Goal: Information Seeking & Learning: Learn about a topic

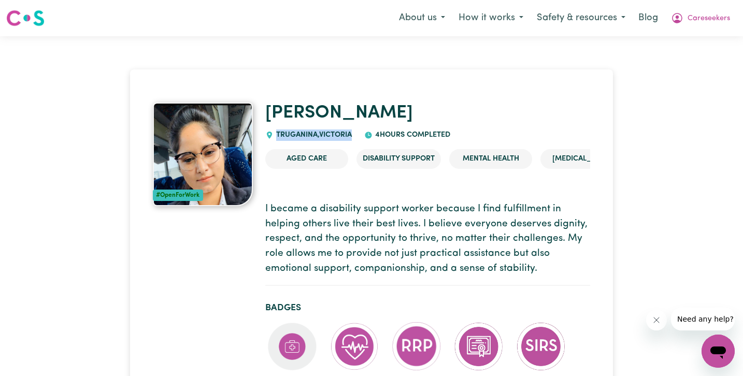
drag, startPoint x: 355, startPoint y: 134, endPoint x: 277, endPoint y: 135, distance: 78.7
click at [277, 135] on div "[PERSON_NAME] TRUGANINA , [GEOGRAPHIC_DATA] 4 hours completed" at bounding box center [427, 122] width 325 height 38
copy span "TRUGANINA , [GEOGRAPHIC_DATA]"
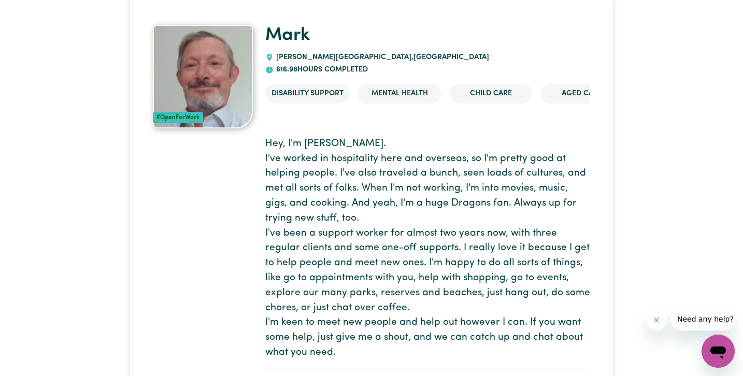
scroll to position [78, 0]
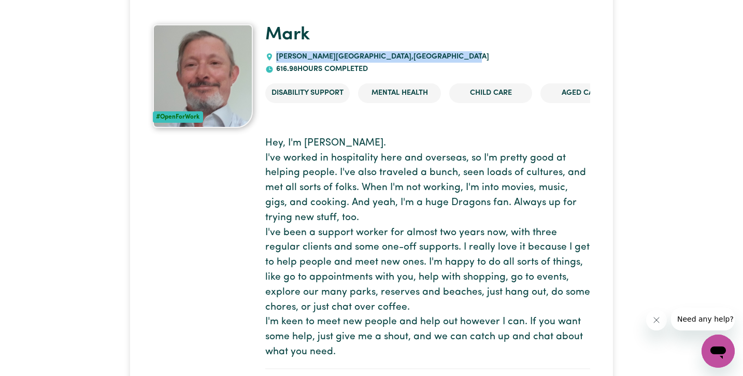
drag, startPoint x: 397, startPoint y: 56, endPoint x: 270, endPoint y: 57, distance: 126.9
click at [270, 57] on div "BEVERLY HILLS , New South Wales" at bounding box center [377, 56] width 224 height 11
copy span "BEVERLY HILLS , New South Wales"
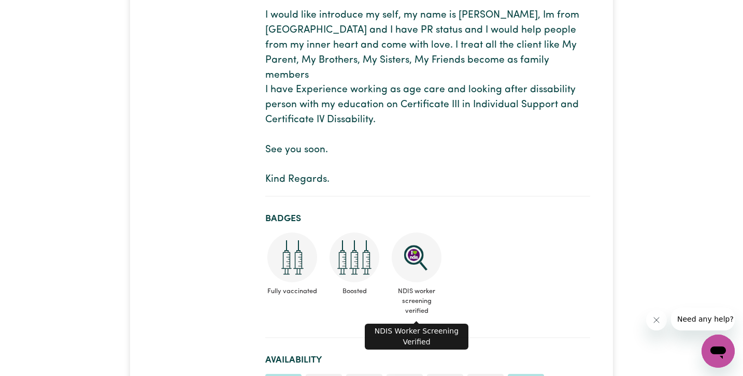
scroll to position [235, 0]
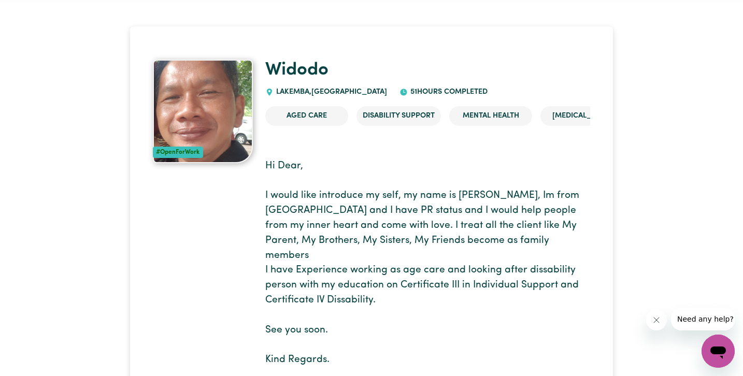
scroll to position [45, 0]
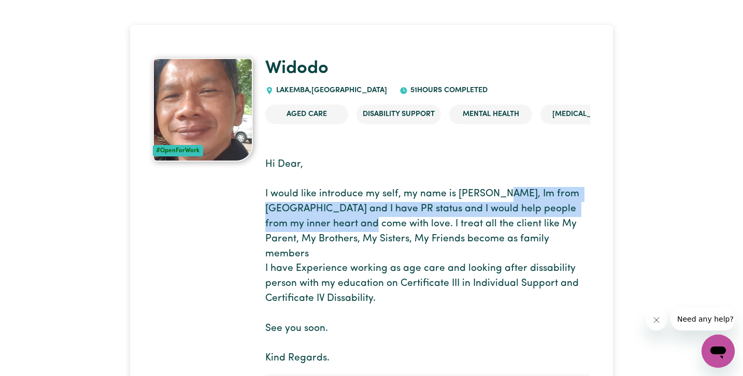
drag, startPoint x: 334, startPoint y: 224, endPoint x: 500, endPoint y: 187, distance: 170.8
click at [500, 187] on p "Hi Dear, I would like introduce my self, my name is [PERSON_NAME], Im from [GEO…" at bounding box center [427, 261] width 325 height 209
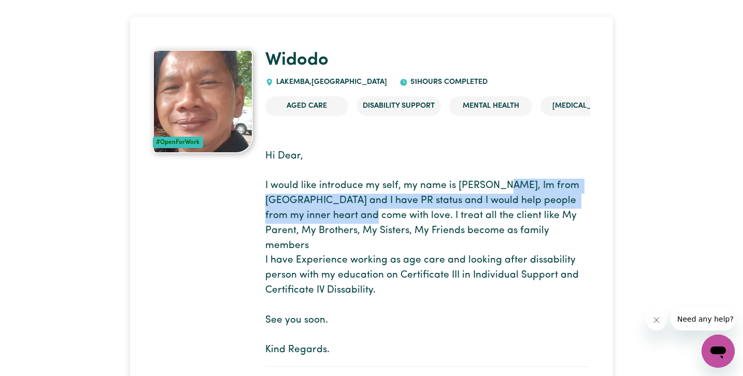
scroll to position [53, 0]
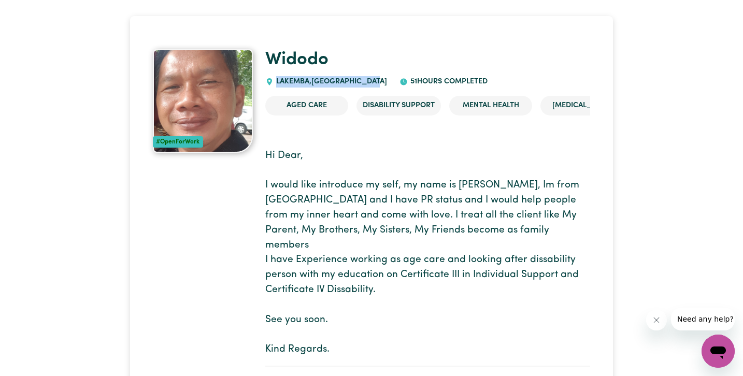
drag, startPoint x: 382, startPoint y: 78, endPoint x: 274, endPoint y: 79, distance: 108.2
click at [274, 79] on div "[GEOGRAPHIC_DATA] , [GEOGRAPHIC_DATA] 51 hours completed" at bounding box center [427, 68] width 325 height 38
copy span "[GEOGRAPHIC_DATA] , [GEOGRAPHIC_DATA]"
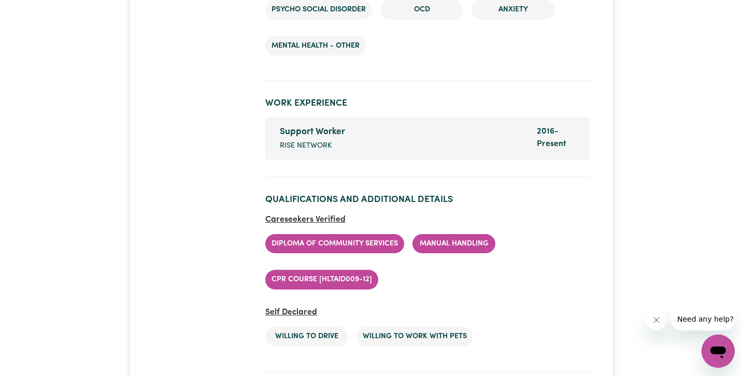
scroll to position [1890, 0]
